Goal: Task Accomplishment & Management: Manage account settings

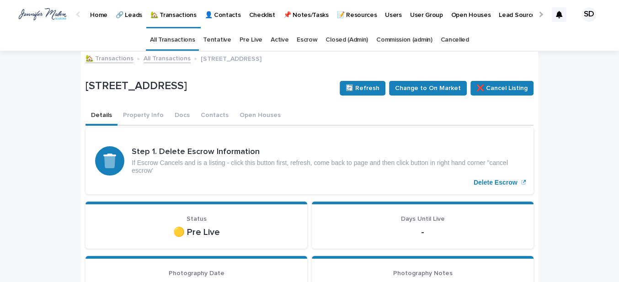
click at [99, 57] on link "🏡 Transactions" at bounding box center [109, 58] width 48 height 11
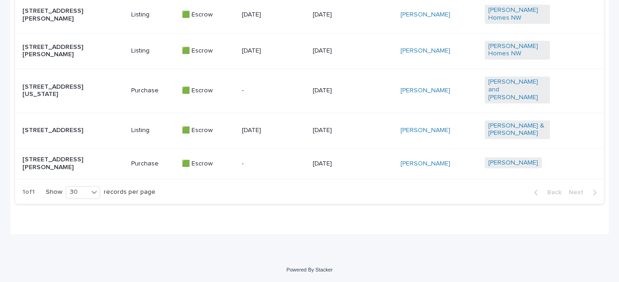
scroll to position [697, 0]
click at [62, 168] on p "[STREET_ADDRESS][PERSON_NAME]" at bounding box center [54, 163] width 65 height 16
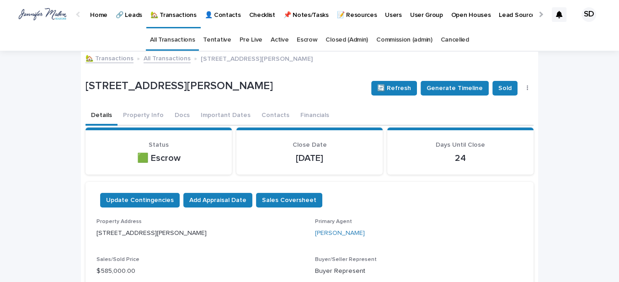
click at [108, 59] on link "🏡 Transactions" at bounding box center [109, 58] width 48 height 11
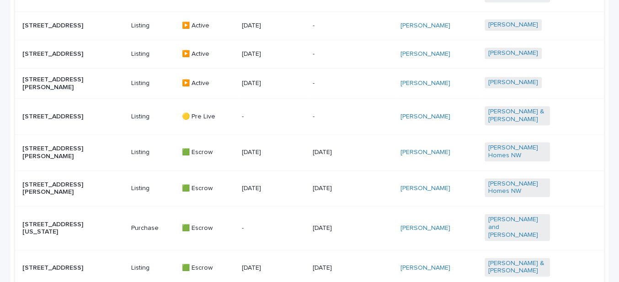
scroll to position [665, 0]
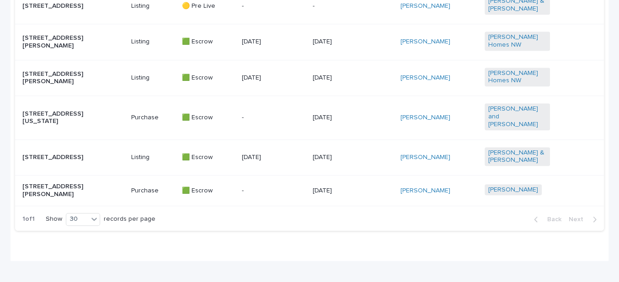
click at [72, 161] on p "[STREET_ADDRESS]" at bounding box center [54, 158] width 65 height 8
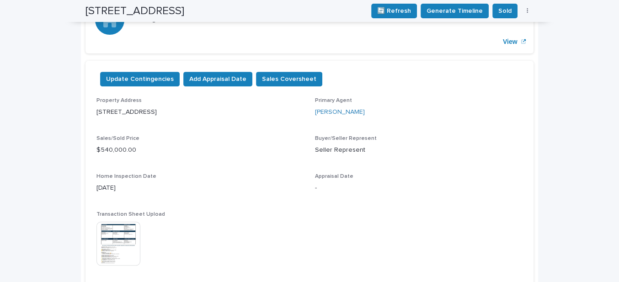
scroll to position [249, 0]
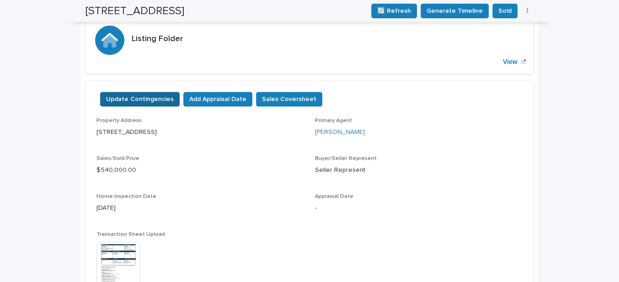
click at [139, 97] on span "Update Contingencies" at bounding box center [140, 99] width 68 height 9
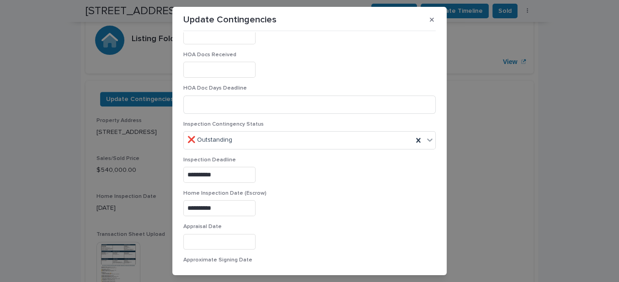
scroll to position [416, 0]
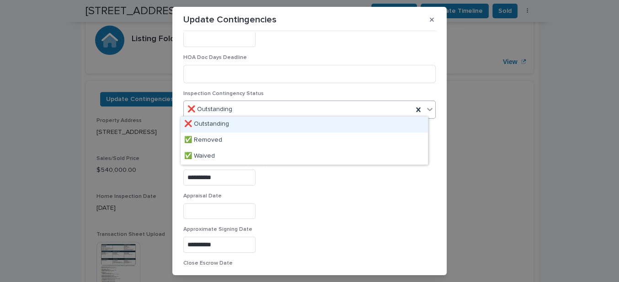
click at [292, 102] on div "❌ Outstanding" at bounding box center [298, 109] width 229 height 15
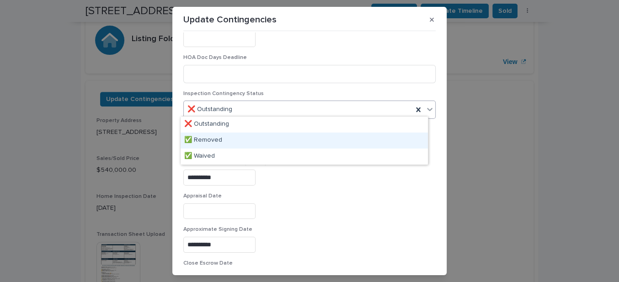
click at [218, 140] on div "✅ Removed" at bounding box center [304, 141] width 247 height 16
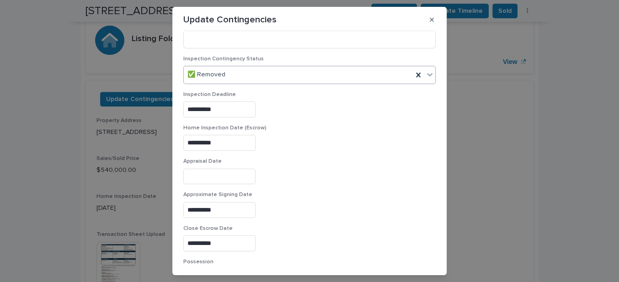
scroll to position [602, 0]
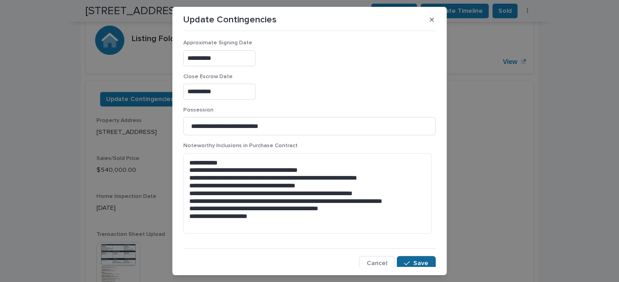
click at [413, 260] on span "Save" at bounding box center [420, 263] width 15 height 6
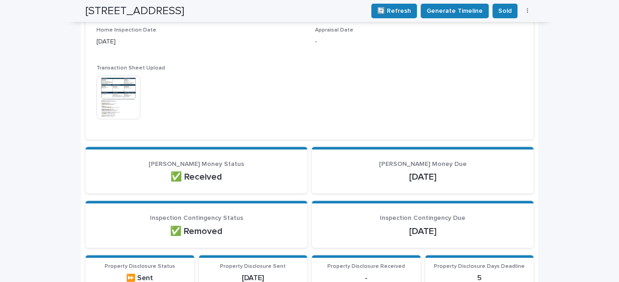
scroll to position [374, 0]
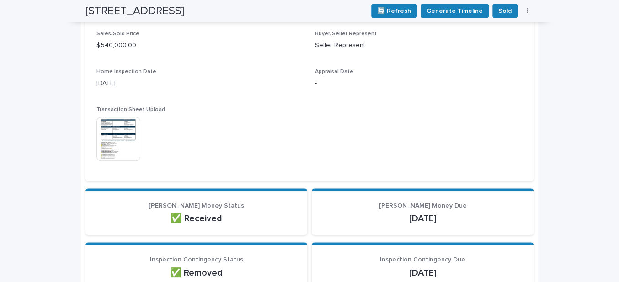
click at [111, 140] on img at bounding box center [118, 139] width 44 height 44
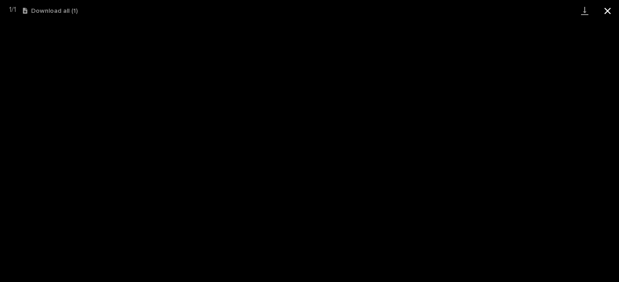
click at [604, 7] on button "Close gallery" at bounding box center [607, 10] width 23 height 21
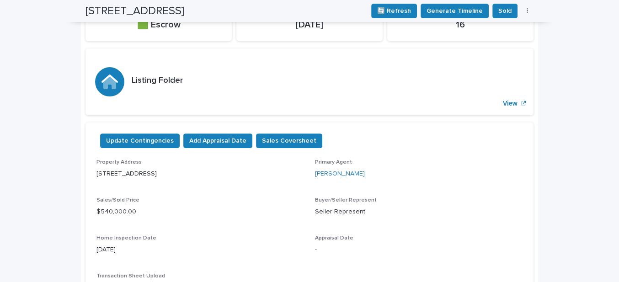
scroll to position [332, 0]
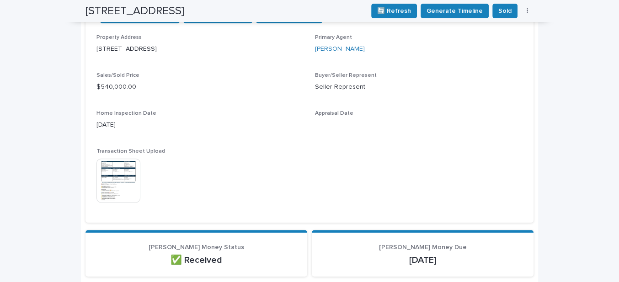
click at [120, 170] on img at bounding box center [118, 181] width 44 height 44
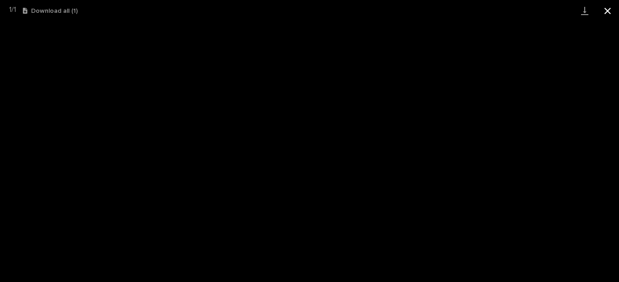
click at [606, 10] on button "Close gallery" at bounding box center [607, 10] width 23 height 21
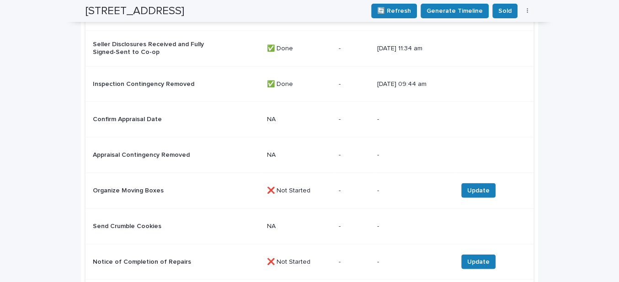
scroll to position [1496, 0]
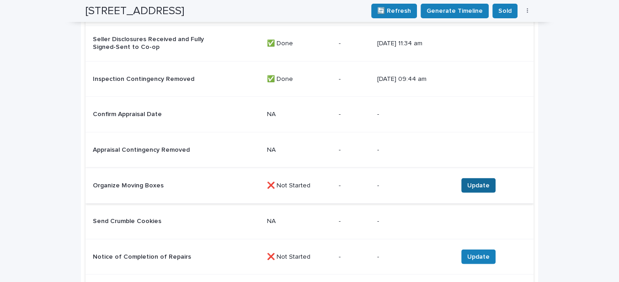
click at [483, 181] on span "Update" at bounding box center [478, 185] width 22 height 9
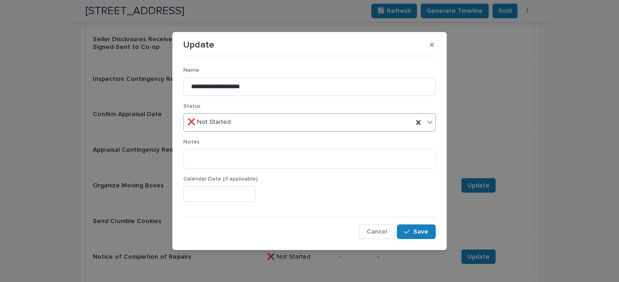
click at [240, 123] on div "❌ Not Started" at bounding box center [298, 122] width 229 height 15
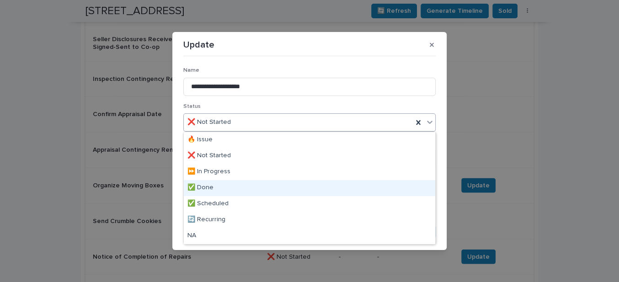
click at [208, 187] on div "✅ Done" at bounding box center [309, 188] width 251 height 16
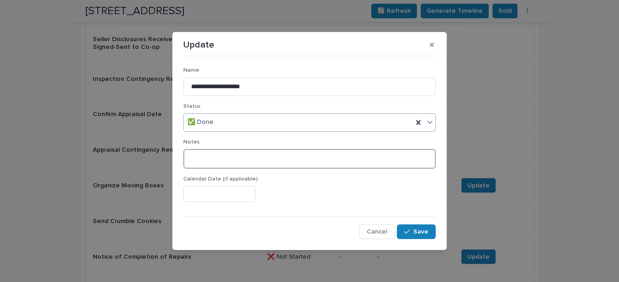
click at [195, 156] on textarea at bounding box center [309, 158] width 252 height 19
type textarea "**********"
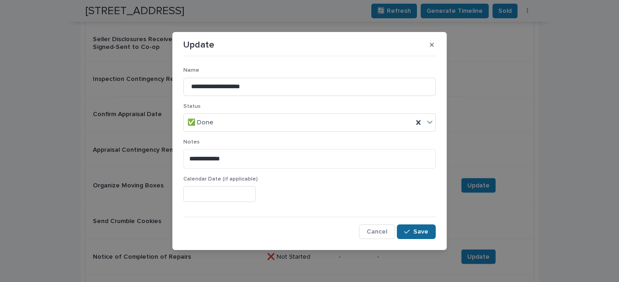
click at [420, 231] on span "Save" at bounding box center [420, 232] width 15 height 6
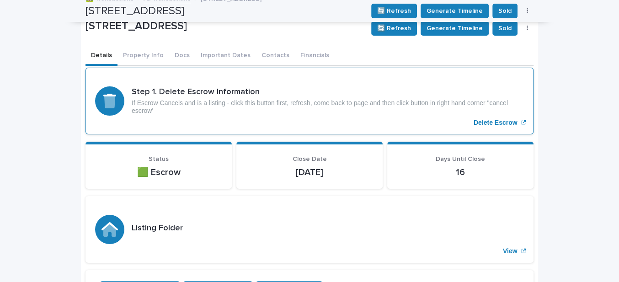
scroll to position [0, 0]
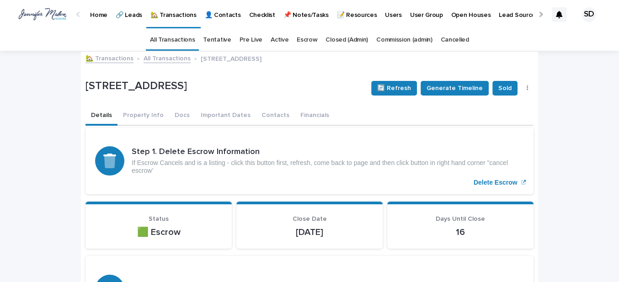
click at [113, 63] on div "🏡 Transactions All Transactions [STREET_ADDRESS]" at bounding box center [309, 59] width 457 height 13
click at [108, 58] on link "🏡 Transactions" at bounding box center [109, 58] width 48 height 11
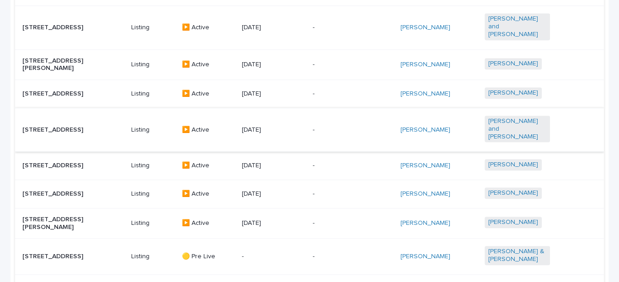
scroll to position [416, 0]
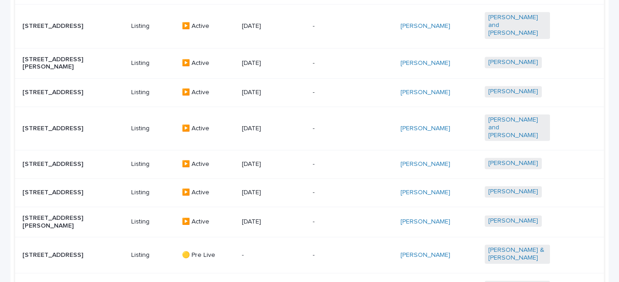
click at [55, 125] on p "[STREET_ADDRESS]" at bounding box center [54, 129] width 65 height 8
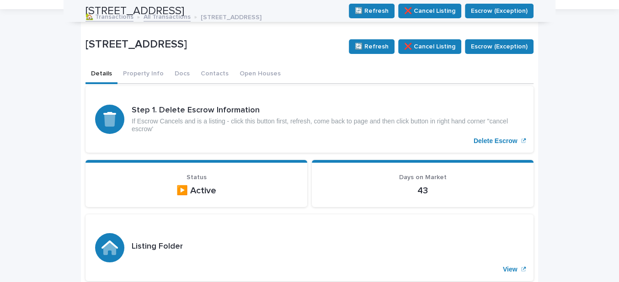
scroll to position [41, 0]
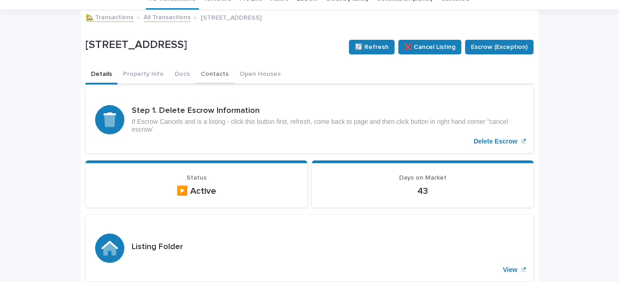
click at [201, 74] on button "Contacts" at bounding box center [214, 74] width 39 height 19
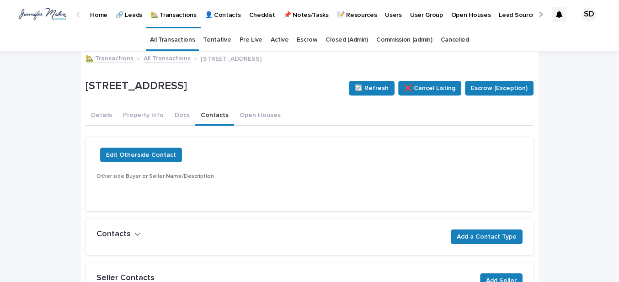
click at [93, 62] on link "🏡 Transactions" at bounding box center [109, 58] width 48 height 11
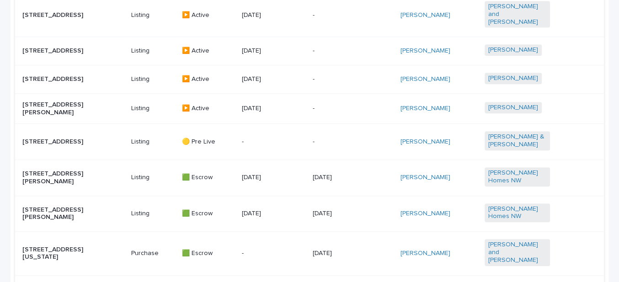
scroll to position [581, 0]
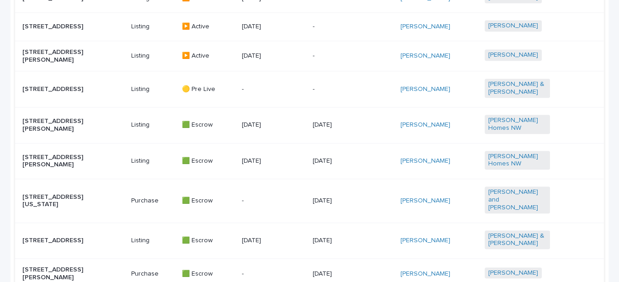
click at [41, 91] on p "[STREET_ADDRESS]" at bounding box center [54, 89] width 65 height 8
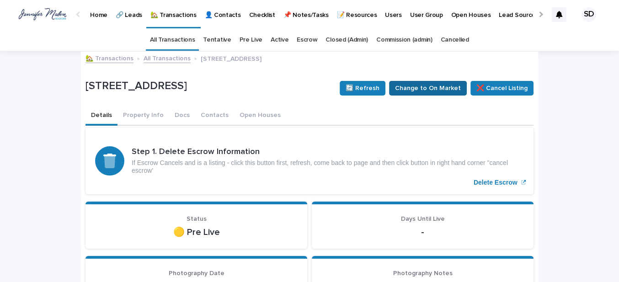
click at [416, 86] on span "Change to On Market" at bounding box center [428, 88] width 66 height 9
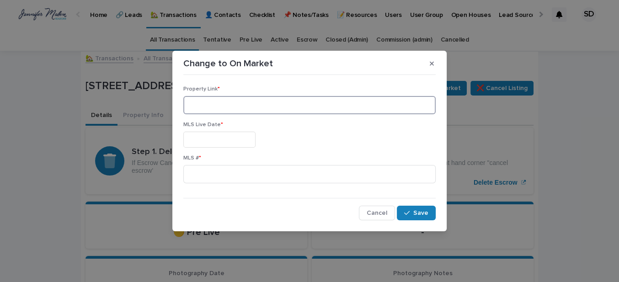
click at [197, 107] on input at bounding box center [309, 105] width 252 height 18
paste input "**********"
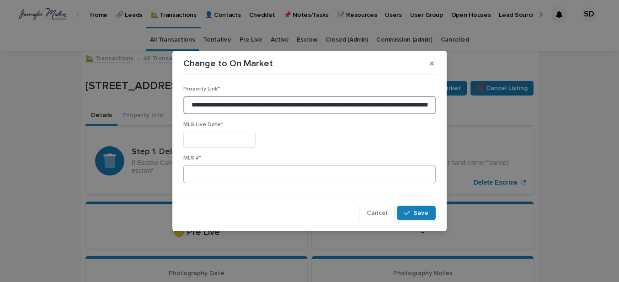
scroll to position [0, 155]
type input "**********"
click at [192, 139] on input "text" at bounding box center [219, 140] width 72 height 16
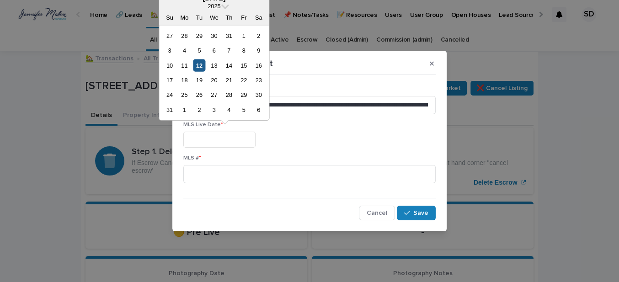
click at [198, 65] on div "12" at bounding box center [199, 65] width 12 height 12
type input "**********"
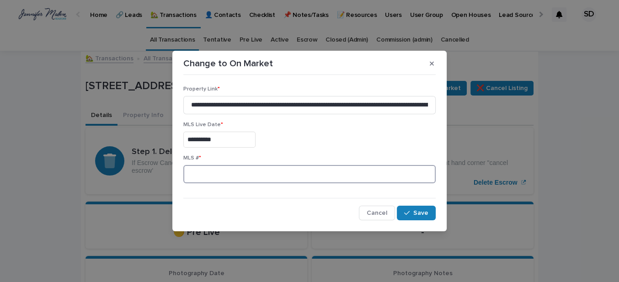
click at [199, 177] on input at bounding box center [309, 174] width 252 height 18
click at [206, 175] on input at bounding box center [309, 174] width 252 height 18
paste input "*********"
type input "*********"
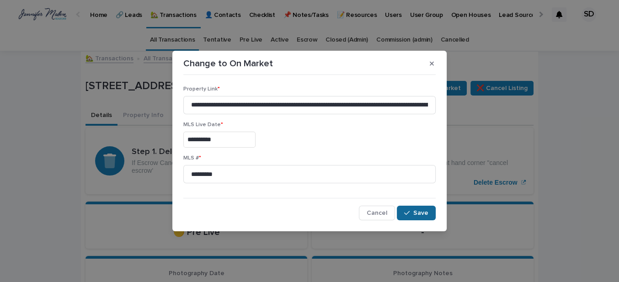
click at [415, 211] on span "Save" at bounding box center [420, 213] width 15 height 6
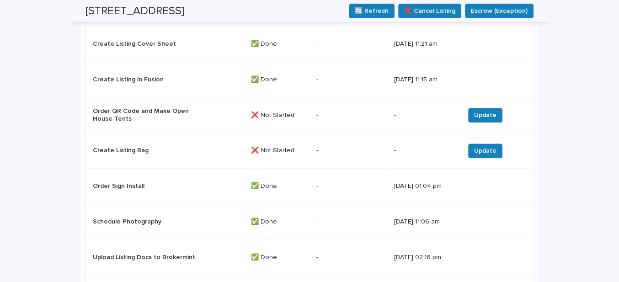
scroll to position [873, 0]
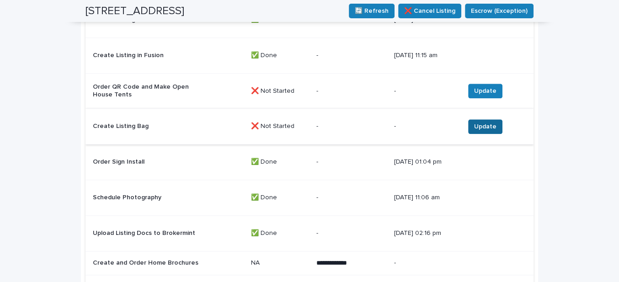
click at [483, 131] on span "Update" at bounding box center [485, 126] width 22 height 9
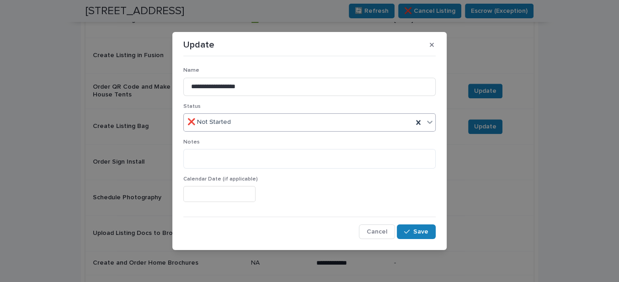
drag, startPoint x: 236, startPoint y: 123, endPoint x: 234, endPoint y: 128, distance: 5.7
click at [236, 123] on div "❌ Not Started" at bounding box center [298, 122] width 229 height 15
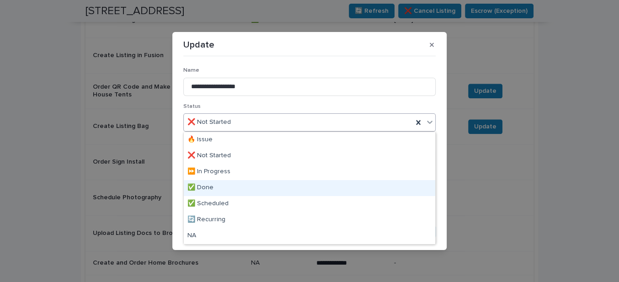
click at [219, 186] on div "✅ Done" at bounding box center [309, 188] width 251 height 16
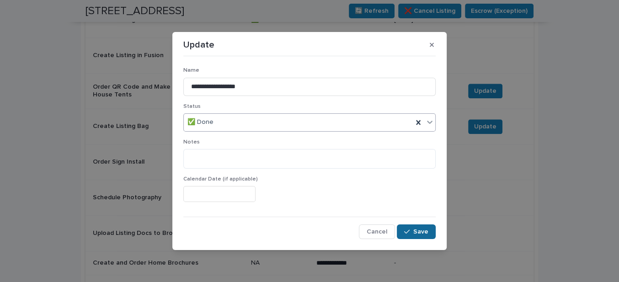
click at [409, 229] on icon "button" at bounding box center [406, 232] width 5 height 6
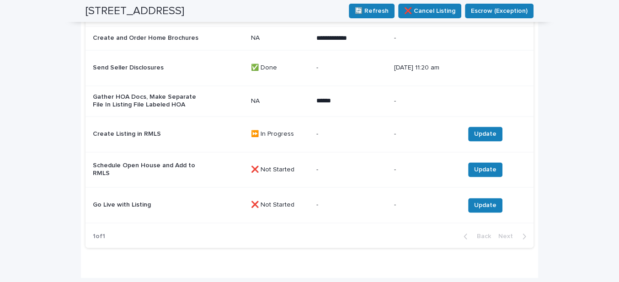
scroll to position [1122, 0]
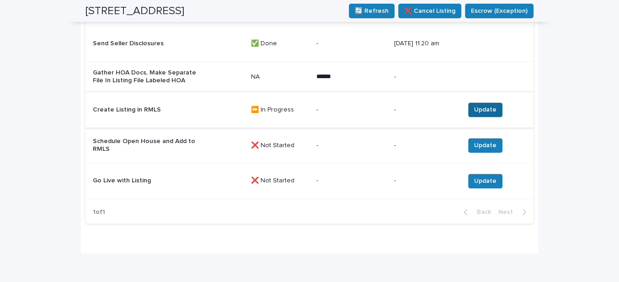
click at [475, 113] on span "Update" at bounding box center [485, 109] width 22 height 9
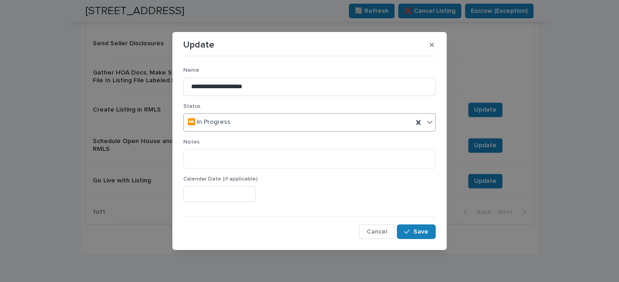
click at [236, 121] on div "⏩ In Progress" at bounding box center [298, 122] width 229 height 15
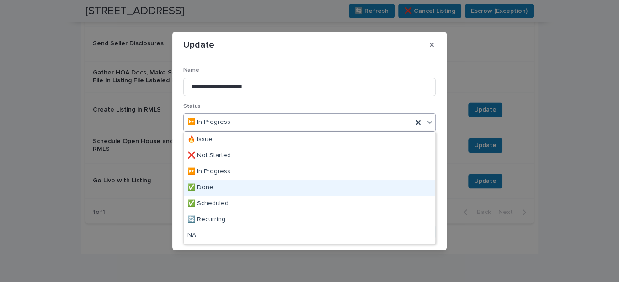
click at [224, 189] on div "✅ Done" at bounding box center [309, 188] width 251 height 16
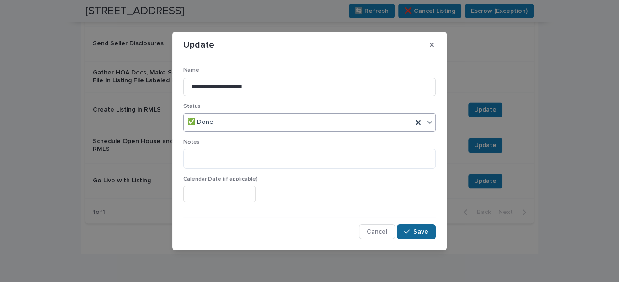
click at [415, 229] on span "Save" at bounding box center [420, 232] width 15 height 6
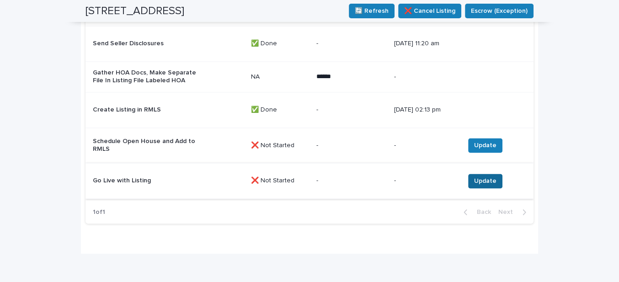
click at [491, 186] on span "Update" at bounding box center [485, 180] width 22 height 9
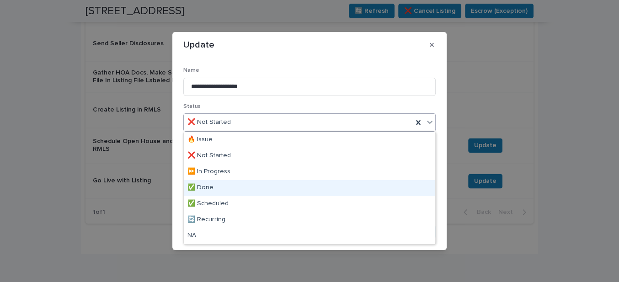
click at [213, 188] on div "✅ Done" at bounding box center [309, 188] width 251 height 16
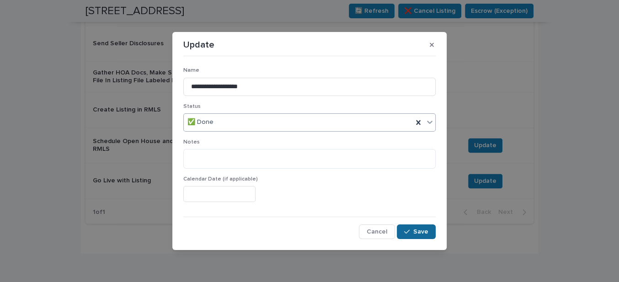
click at [422, 230] on span "Save" at bounding box center [420, 232] width 15 height 6
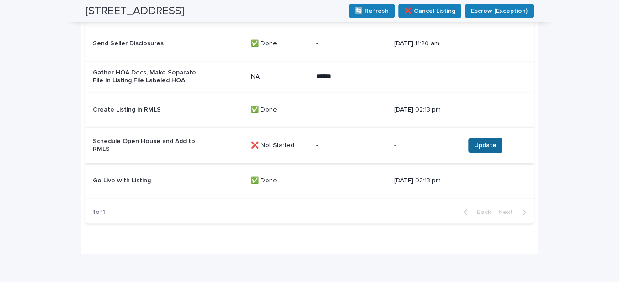
click at [468, 149] on button "Update" at bounding box center [485, 145] width 34 height 15
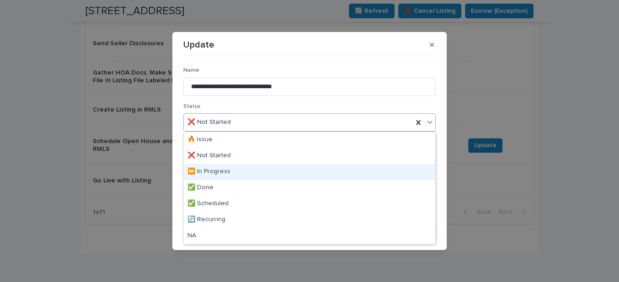
click at [221, 170] on div "⏩ In Progress" at bounding box center [309, 172] width 251 height 16
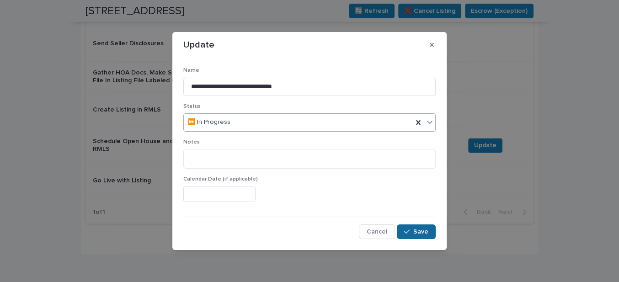
click at [429, 232] on button "Save" at bounding box center [416, 231] width 39 height 15
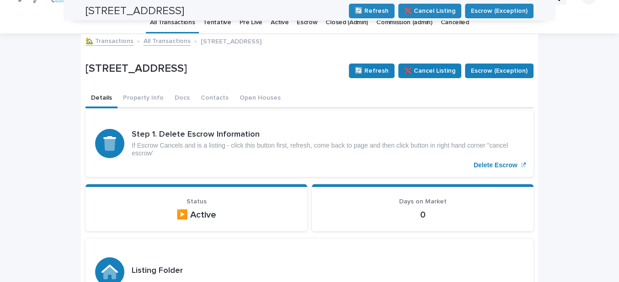
scroll to position [0, 0]
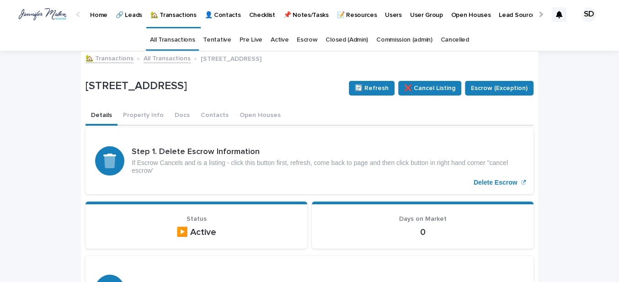
click at [101, 60] on link "🏡 Transactions" at bounding box center [109, 58] width 48 height 11
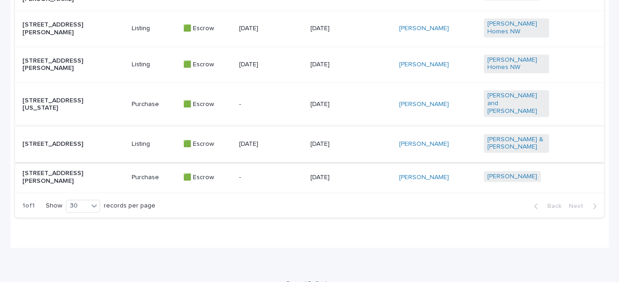
scroll to position [697, 0]
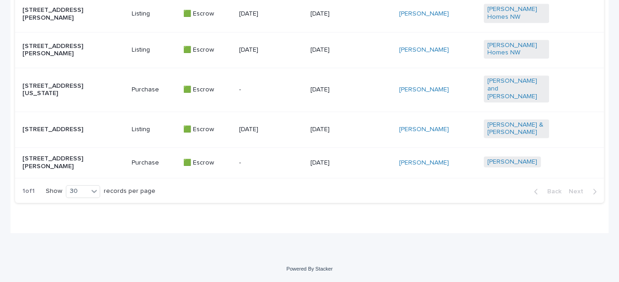
click at [47, 162] on p "[STREET_ADDRESS][PERSON_NAME]" at bounding box center [54, 163] width 65 height 16
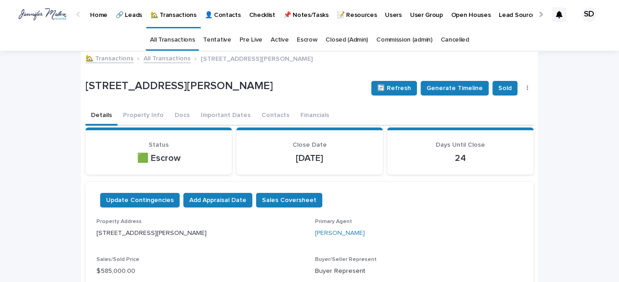
click at [113, 58] on link "🏡 Transactions" at bounding box center [109, 58] width 48 height 11
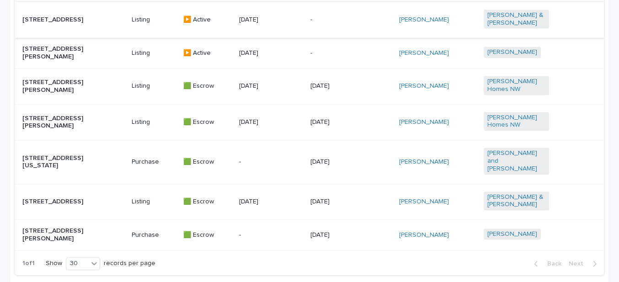
scroll to position [623, 0]
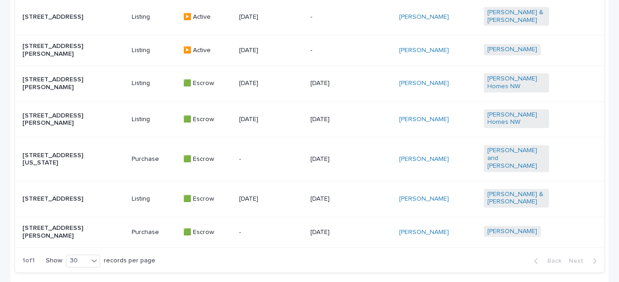
click at [67, 91] on p "[STREET_ADDRESS][PERSON_NAME]" at bounding box center [54, 84] width 65 height 16
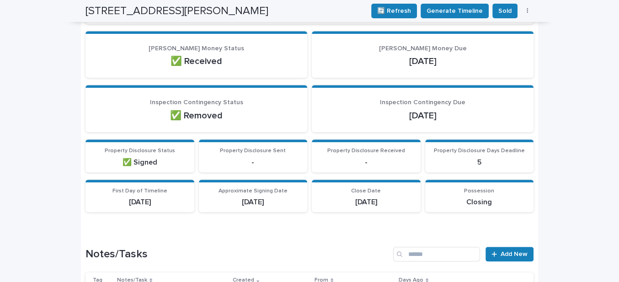
scroll to position [291, 0]
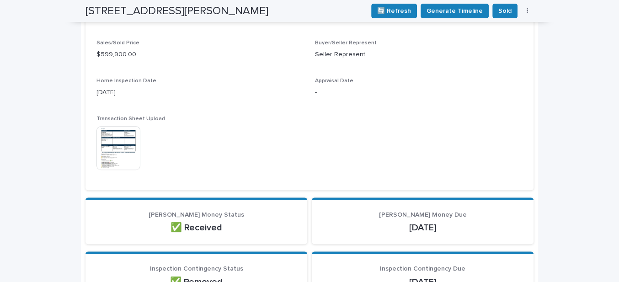
click at [119, 133] on img at bounding box center [118, 148] width 44 height 44
